Goal: Complete application form

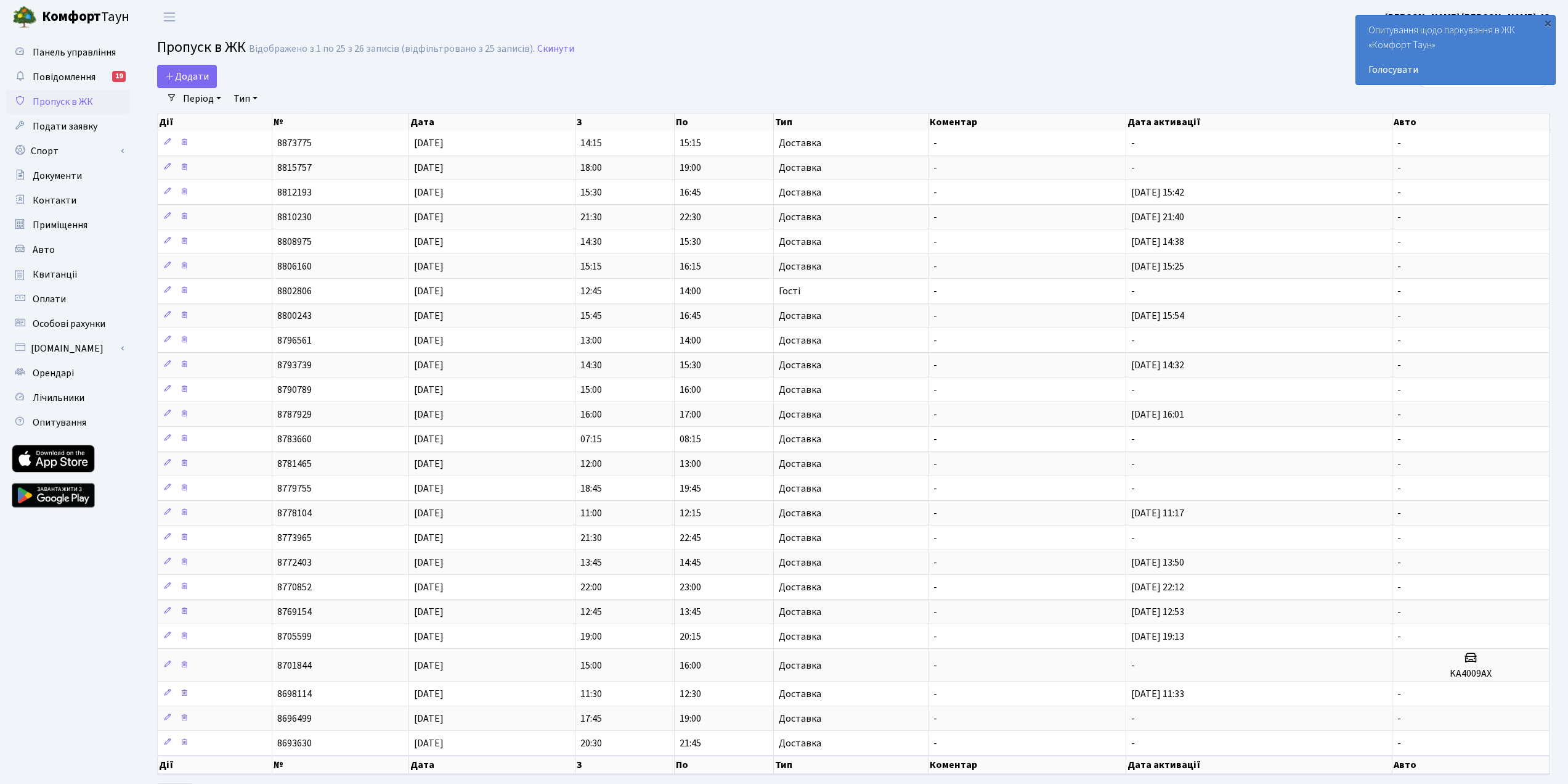
select select "25"
click at [199, 75] on span "Додати" at bounding box center [187, 76] width 43 height 13
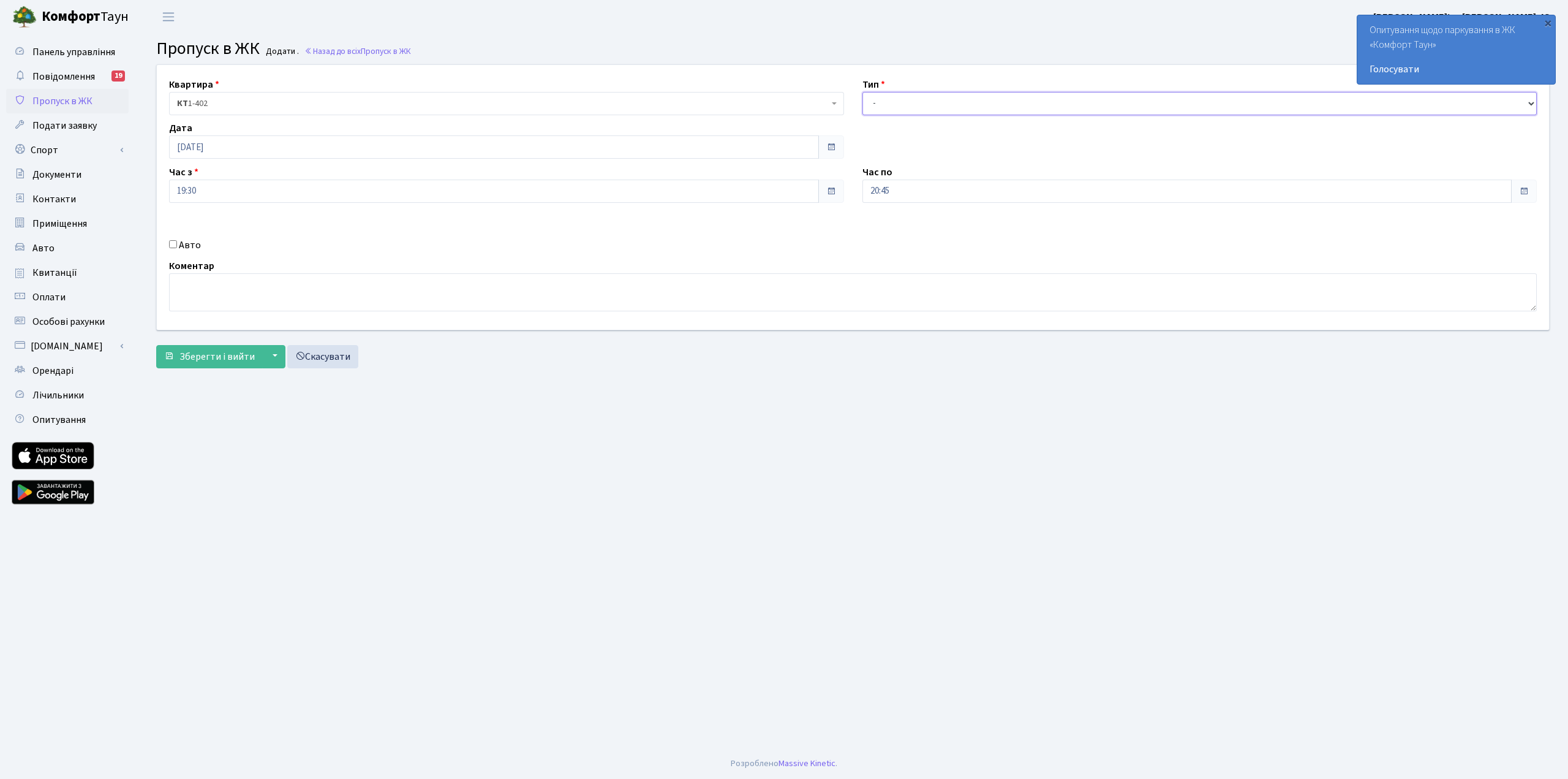
click at [937, 105] on select "- Доставка Таксі Гості Сервіс" at bounding box center [1199, 103] width 674 height 23
select select "1"
click at [862, 92] on select "- Доставка Таксі Гості Сервіс" at bounding box center [1199, 103] width 674 height 23
click at [226, 355] on span "Зберегти і вийти" at bounding box center [217, 357] width 76 height 13
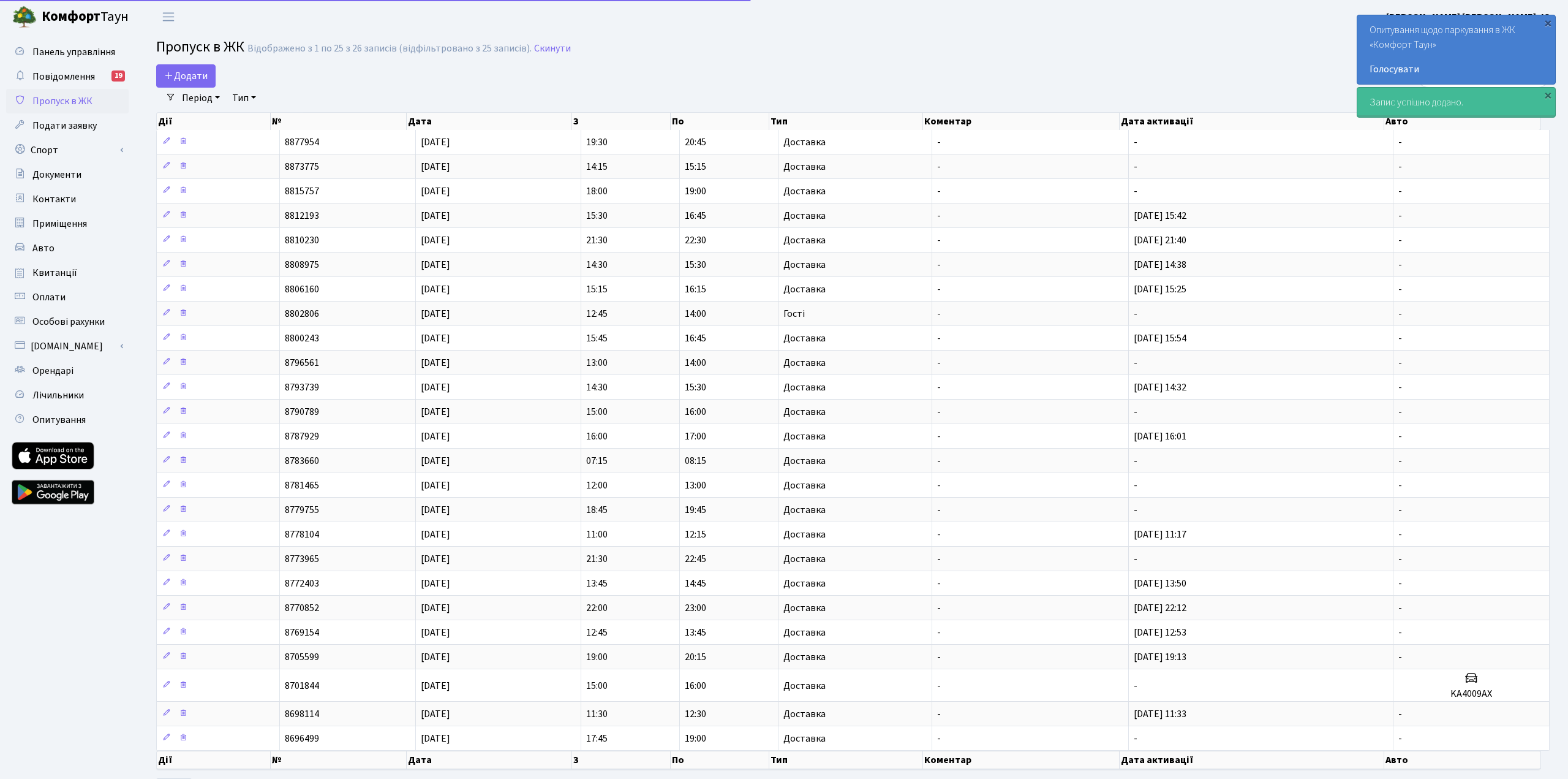
select select "25"
